Goal: Information Seeking & Learning: Learn about a topic

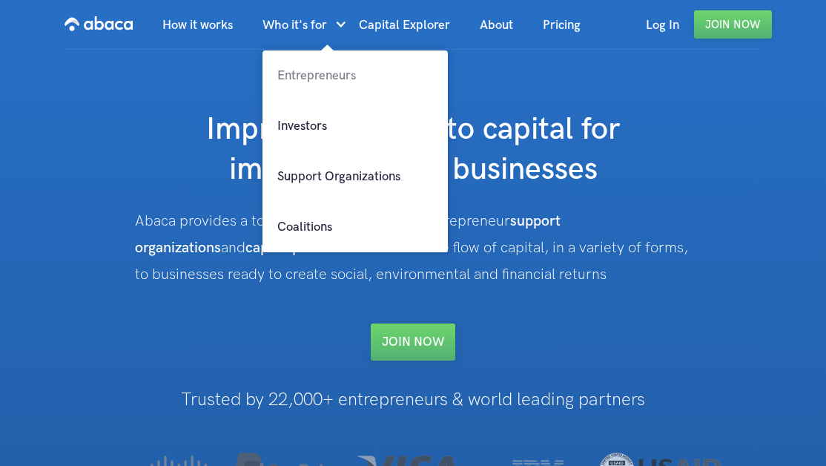
click at [330, 86] on link "Entrepreneurs" at bounding box center [354, 75] width 185 height 50
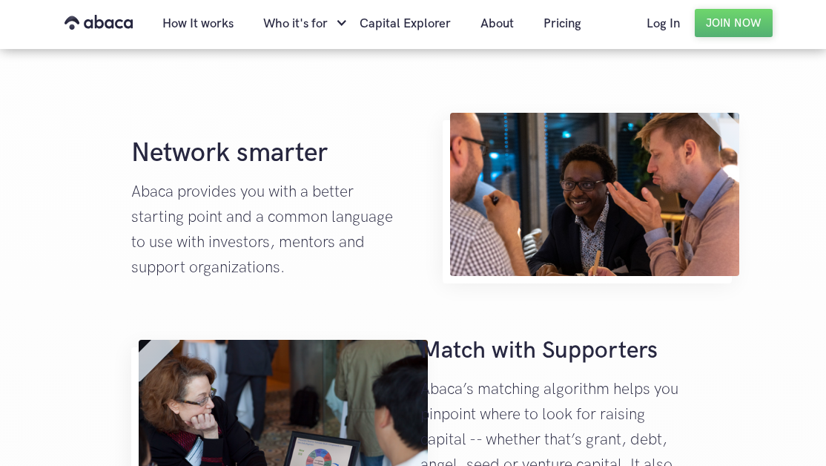
scroll to position [964, 0]
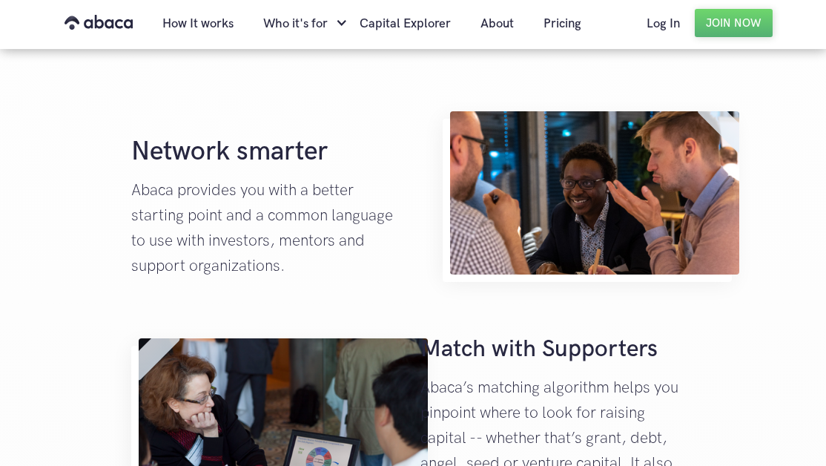
click at [277, 171] on strong "Network smarter" at bounding box center [229, 151] width 196 height 37
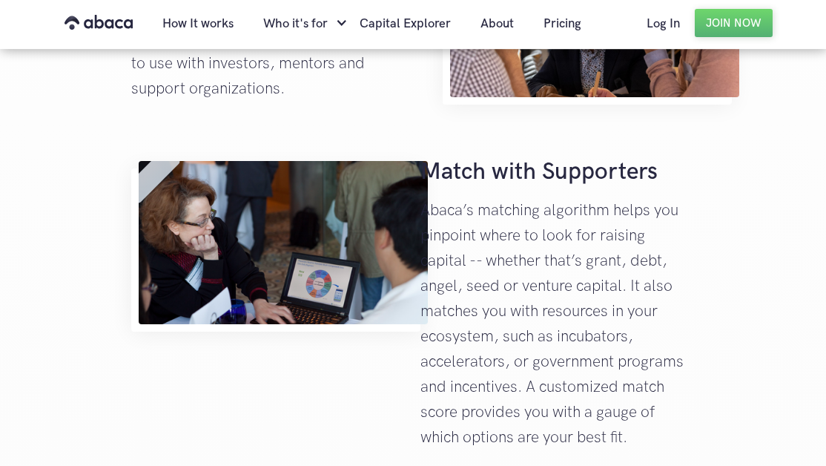
scroll to position [1142, 0]
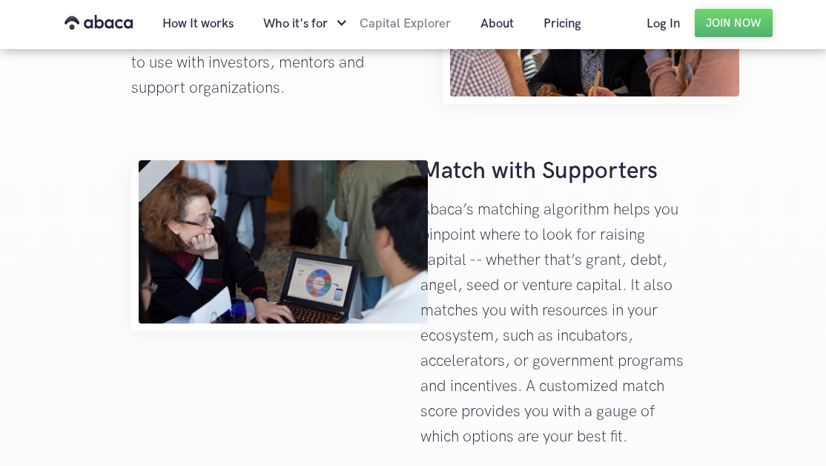
click at [394, 27] on link "Capital Explorer" at bounding box center [405, 24] width 121 height 50
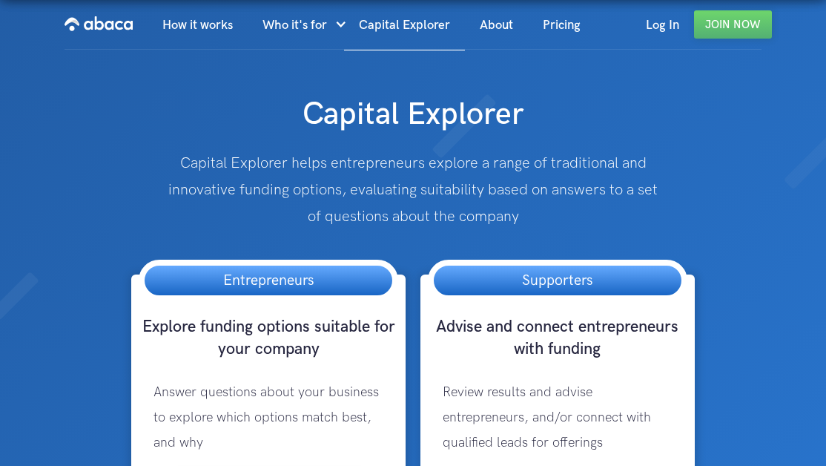
click at [724, 187] on img at bounding box center [413, 268] width 826 height 537
click at [128, 137] on img at bounding box center [413, 268] width 826 height 537
click at [205, 36] on link "How it works" at bounding box center [198, 25] width 100 height 50
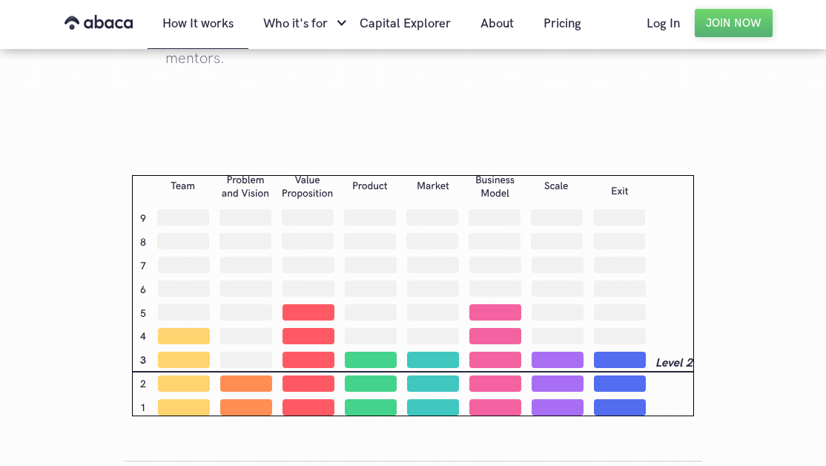
scroll to position [2378, 0]
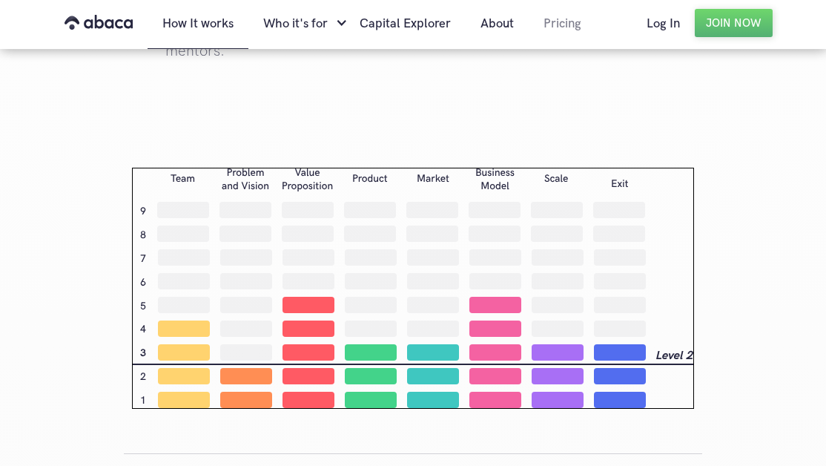
click at [574, 30] on link "Pricing" at bounding box center [562, 24] width 67 height 50
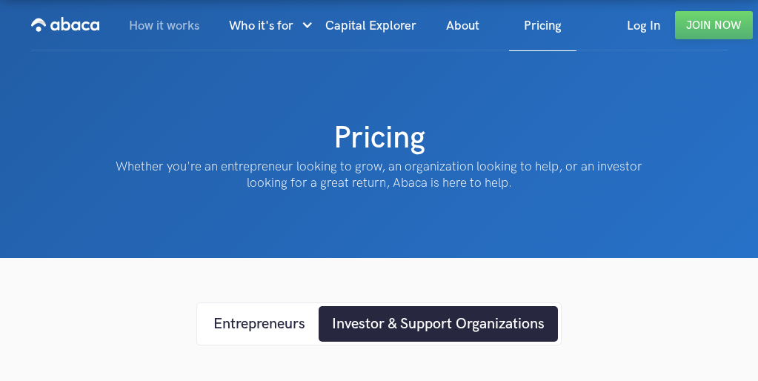
click at [174, 22] on link "How it works" at bounding box center [164, 26] width 100 height 50
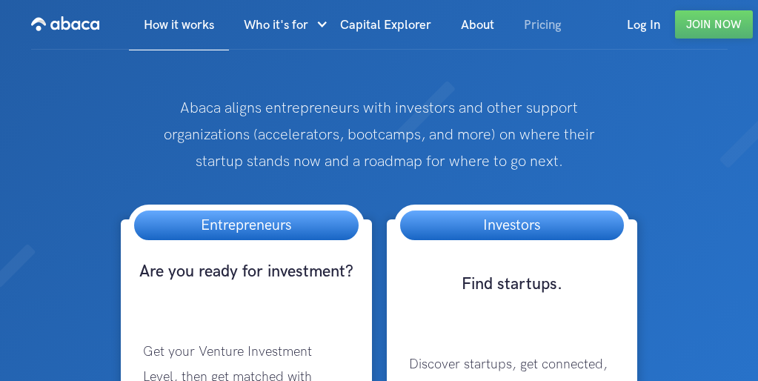
click at [523, 29] on link "Pricing" at bounding box center [542, 25] width 67 height 50
